Goal: Task Accomplishment & Management: Manage account settings

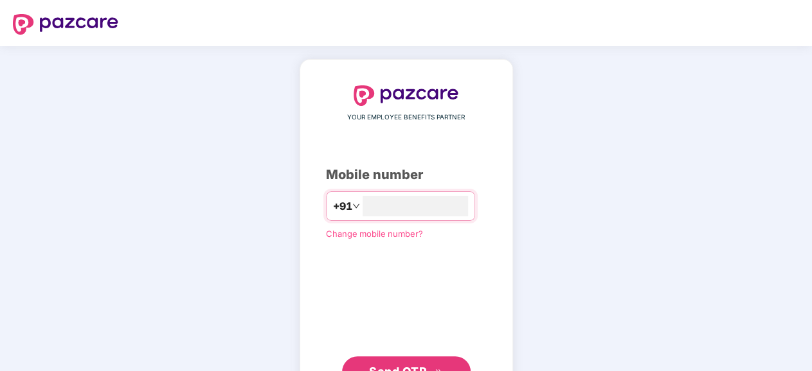
type input "**********"
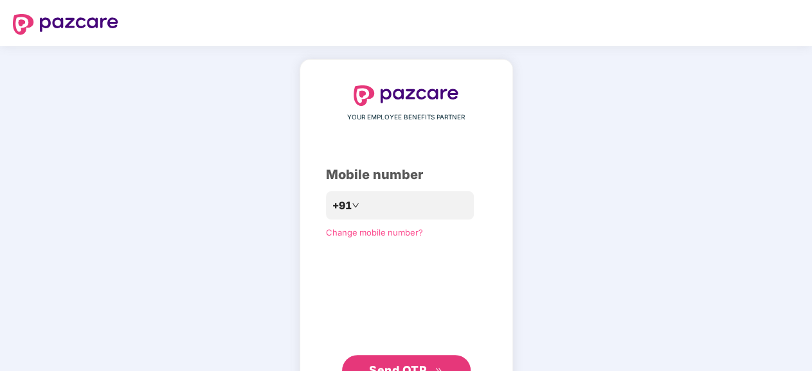
click at [416, 366] on span "Send OTP" at bounding box center [397, 370] width 57 height 13
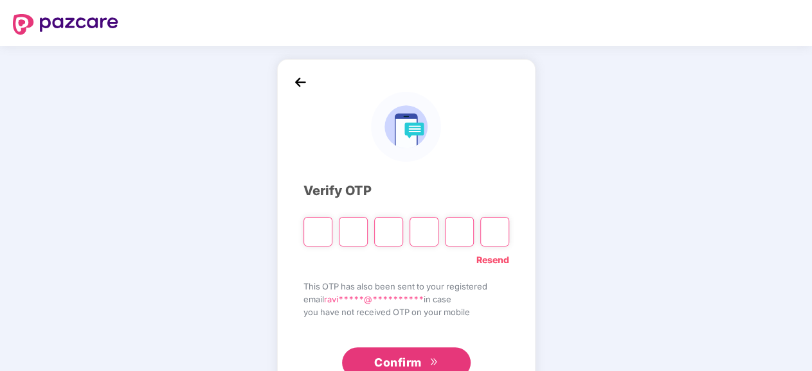
type input "*"
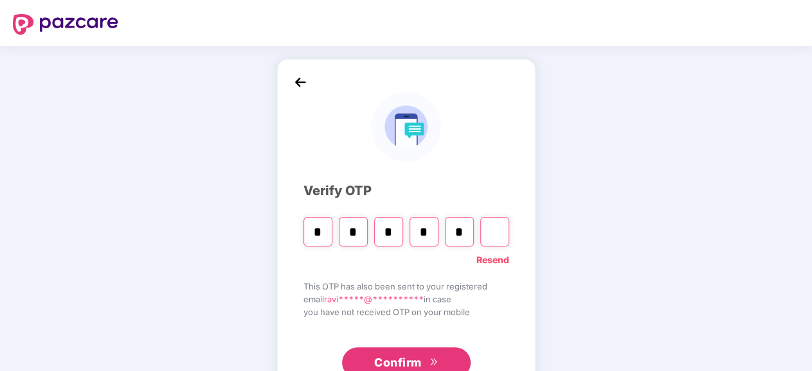
type input "*"
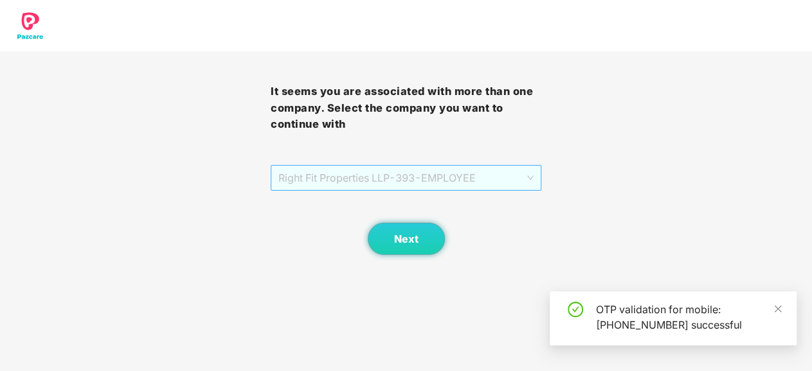
click at [524, 173] on span "Right Fit Properties LLP - 393 - EMPLOYEE" at bounding box center [405, 178] width 255 height 24
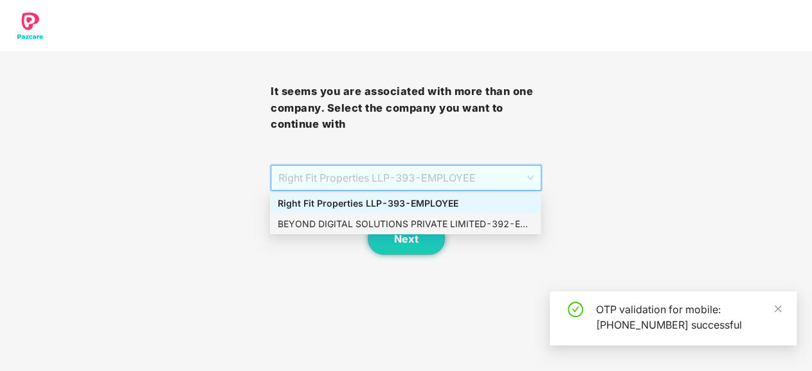
click at [490, 224] on div "BEYOND DIGITAL SOLUTIONS PRIVATE LIMITED - 392 - EMPLOYEE" at bounding box center [405, 224] width 255 height 14
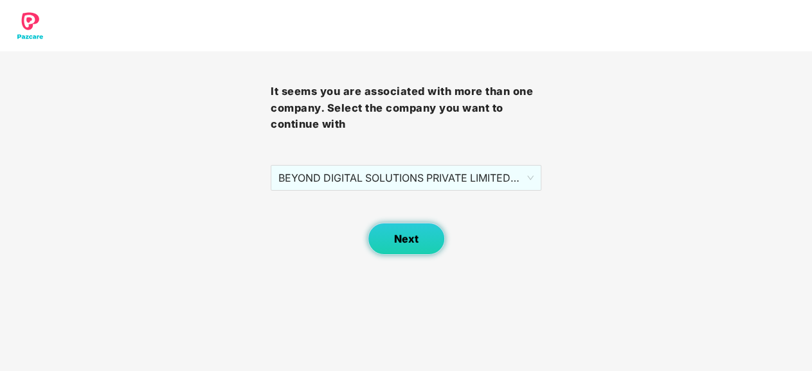
click at [416, 238] on span "Next" at bounding box center [406, 239] width 24 height 12
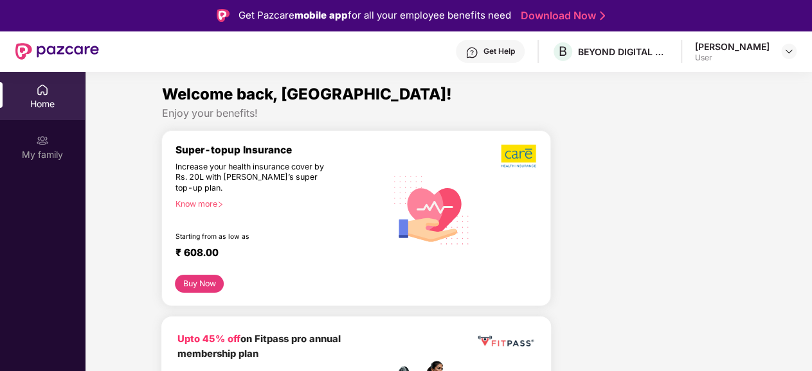
click at [43, 150] on div "My family" at bounding box center [42, 154] width 85 height 13
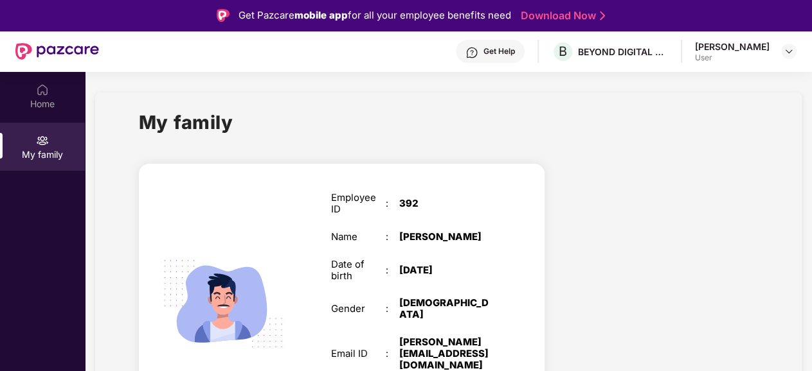
click at [617, 219] on div at bounding box center [661, 319] width 213 height 335
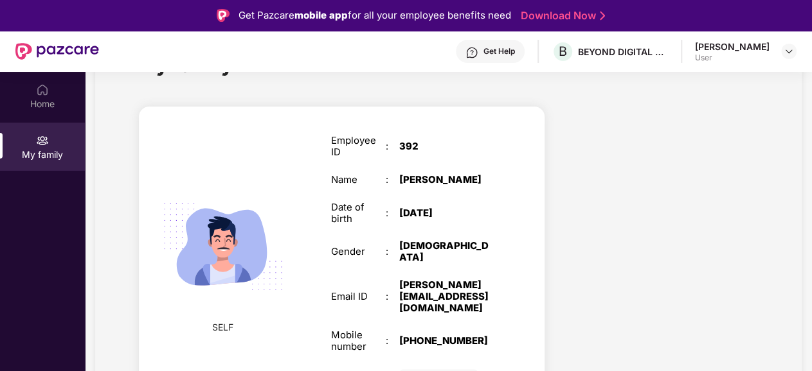
click at [573, 208] on div at bounding box center [661, 262] width 213 height 335
click at [596, 263] on div at bounding box center [661, 262] width 213 height 335
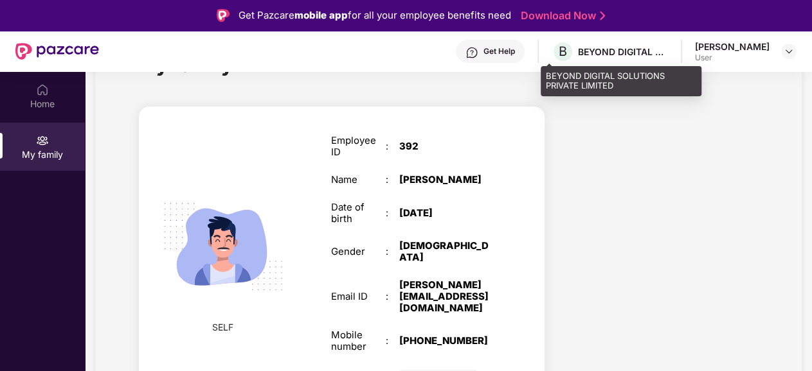
click at [650, 56] on div "BEYOND DIGITAL SOLUTIONS PRIVATE LIMITED" at bounding box center [623, 52] width 90 height 12
click at [644, 50] on div "BEYOND DIGITAL SOLUTIONS PRIVATE LIMITED" at bounding box center [623, 52] width 90 height 12
click at [605, 55] on div "BEYOND DIGITAL SOLUTIONS PRIVATE LIMITED" at bounding box center [623, 52] width 90 height 12
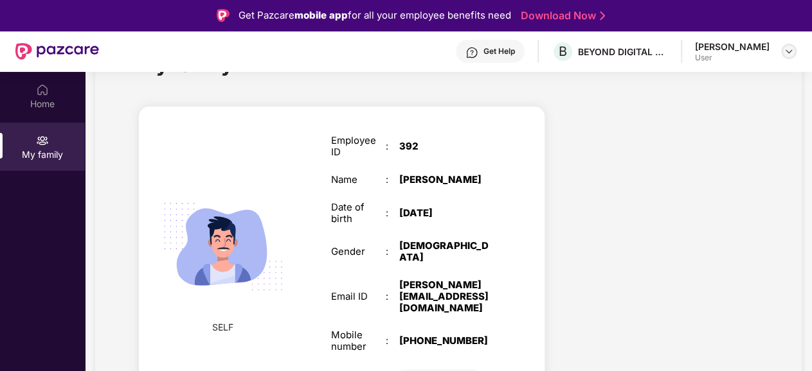
click at [788, 53] on img at bounding box center [788, 51] width 10 height 10
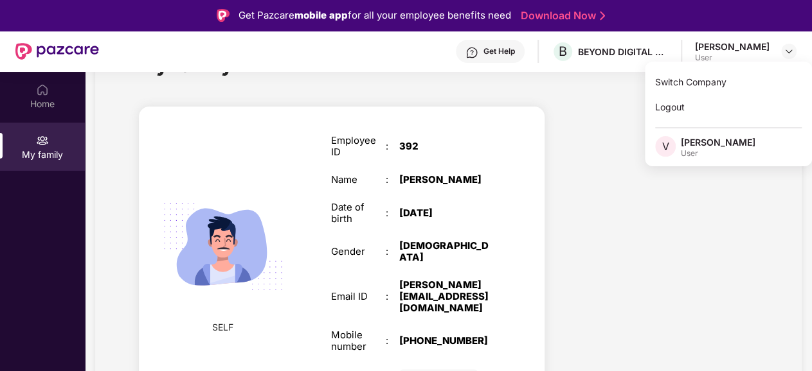
click at [570, 150] on div at bounding box center [661, 262] width 213 height 335
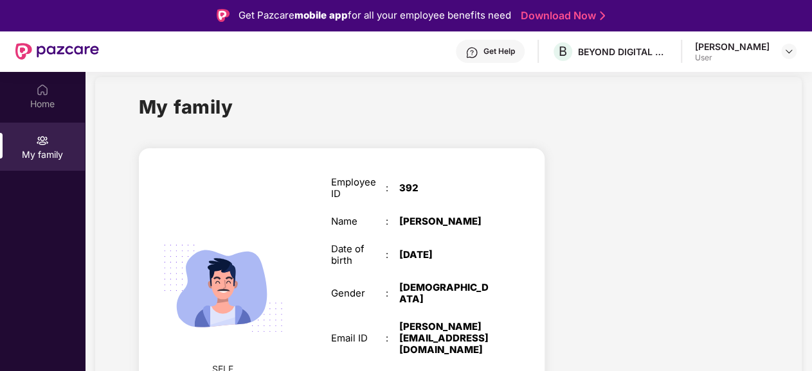
scroll to position [0, 0]
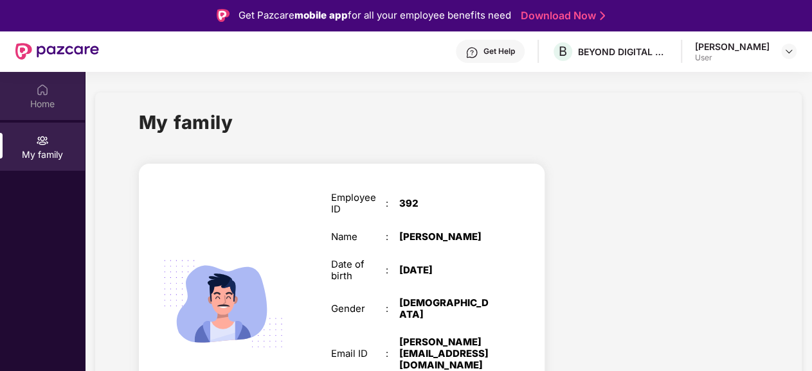
click at [52, 92] on div "Home" at bounding box center [42, 96] width 85 height 48
